Goal: Information Seeking & Learning: Understand process/instructions

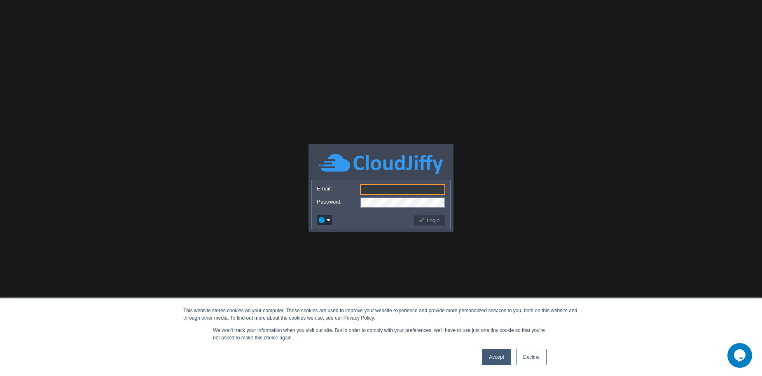
click at [387, 192] on input "Email:" at bounding box center [402, 189] width 85 height 11
type input "[EMAIL_ADDRESS][DOMAIN_NAME]"
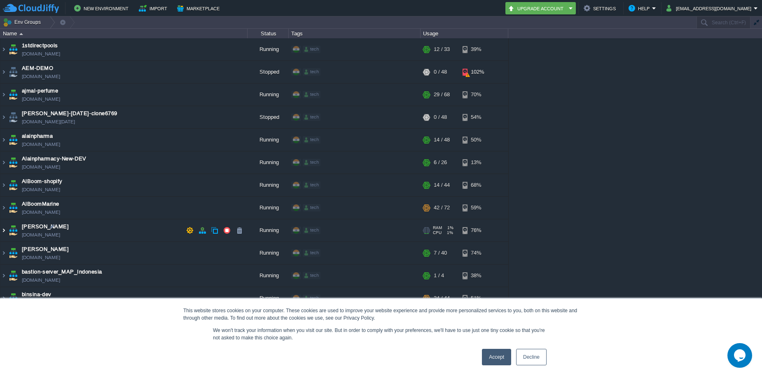
click at [5, 231] on img at bounding box center [3, 230] width 7 height 22
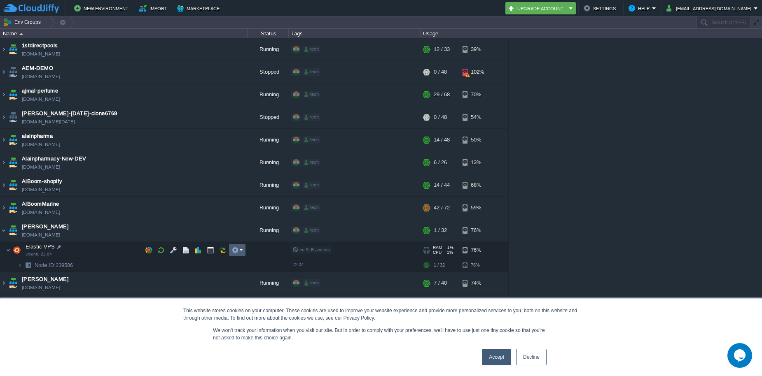
click at [240, 253] on em at bounding box center [236, 250] width 11 height 7
click at [8, 251] on img at bounding box center [8, 250] width 5 height 16
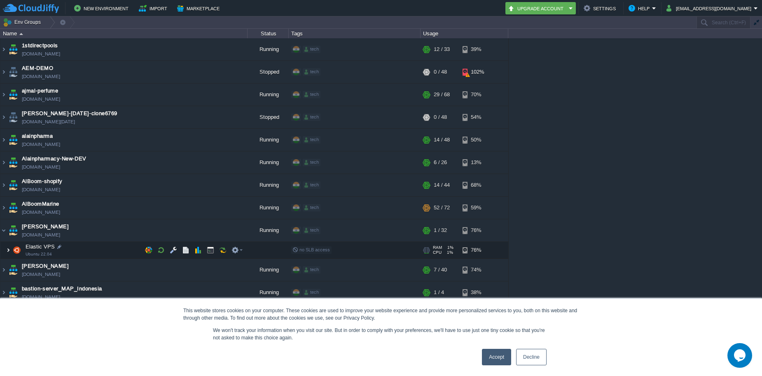
click at [8, 251] on img at bounding box center [8, 250] width 5 height 16
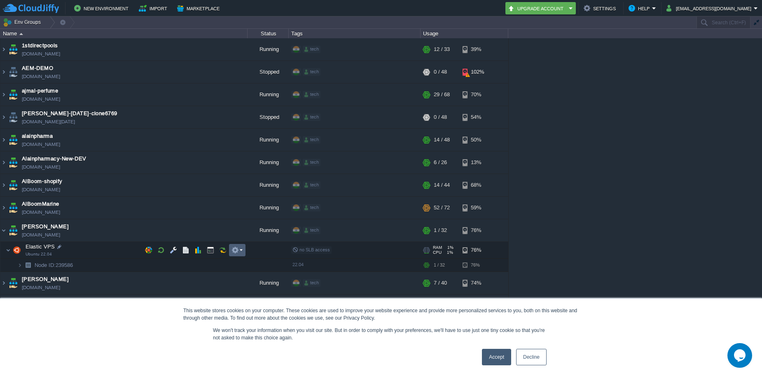
click at [240, 252] on em at bounding box center [236, 250] width 11 height 7
click at [499, 354] on link "Accept" at bounding box center [496, 357] width 29 height 16
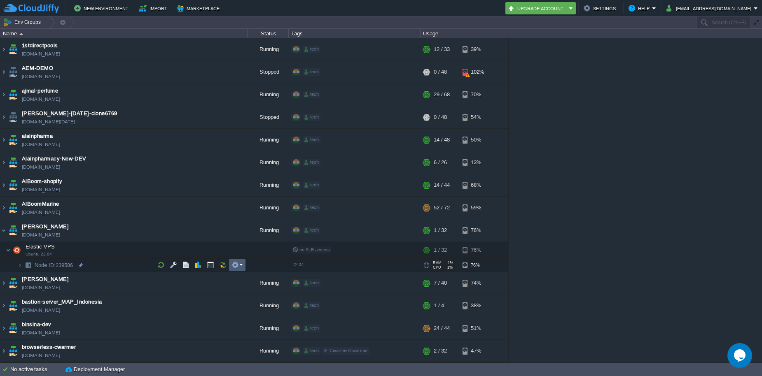
click at [239, 267] on em at bounding box center [236, 264] width 11 height 7
click at [266, 280] on link "SFTP / Direct SSH Access" at bounding box center [273, 277] width 84 height 9
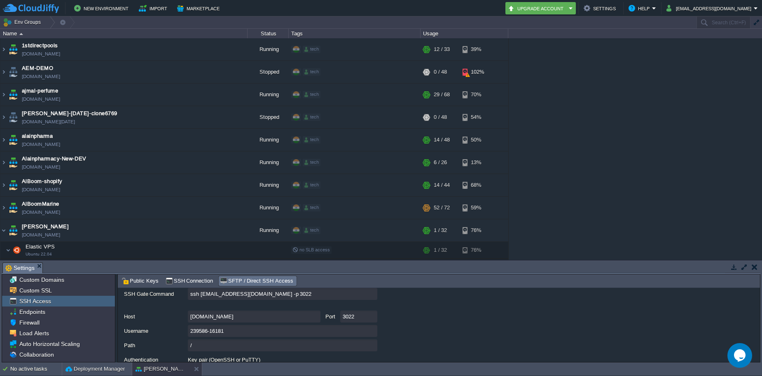
scroll to position [34, 0]
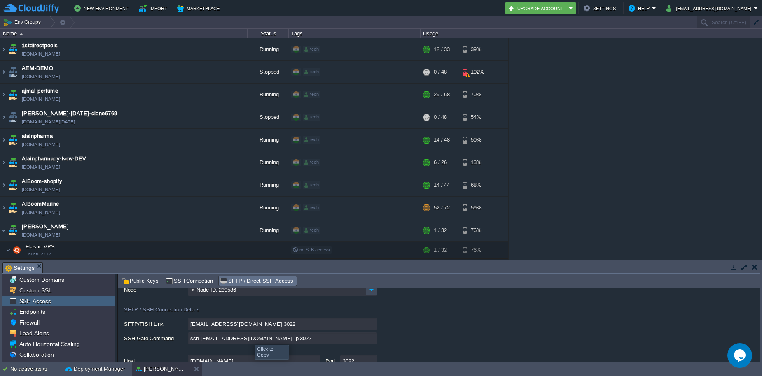
click at [371, 340] on input "ssh [EMAIL_ADDRESS][DOMAIN_NAME] -p 3022" at bounding box center [282, 339] width 189 height 12
